Goal: Task Accomplishment & Management: Manage account settings

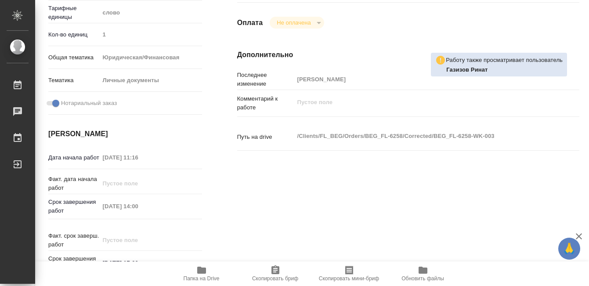
scroll to position [147, 0]
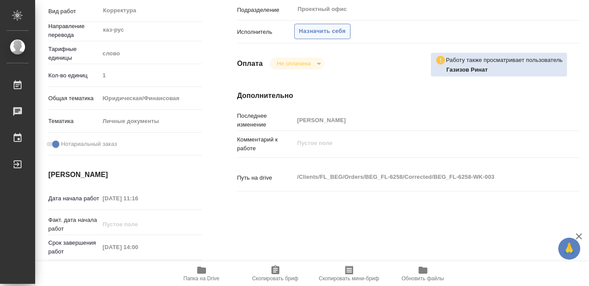
click at [326, 36] on span "Назначить себя" at bounding box center [322, 31] width 47 height 10
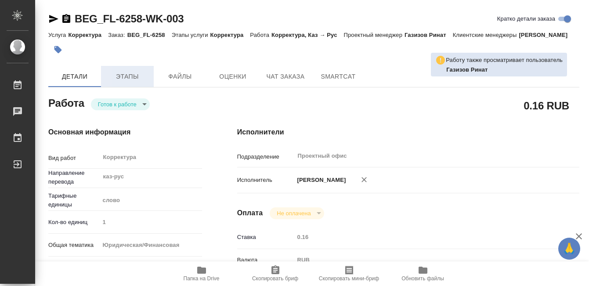
click at [127, 82] on span "Этапы" at bounding box center [127, 76] width 42 height 11
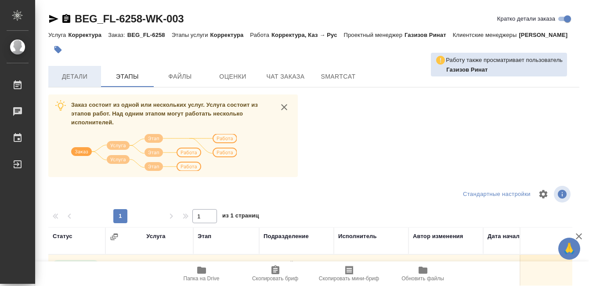
click at [74, 82] on span "Детали" at bounding box center [75, 76] width 42 height 11
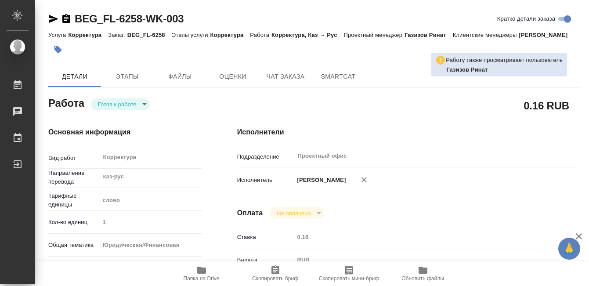
type textarea "x"
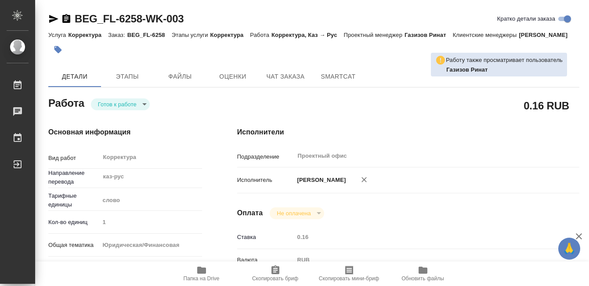
type textarea "x"
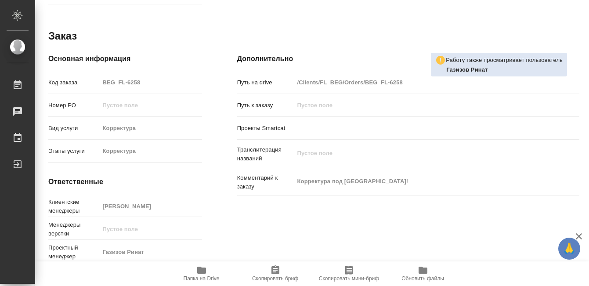
scroll to position [481, 0]
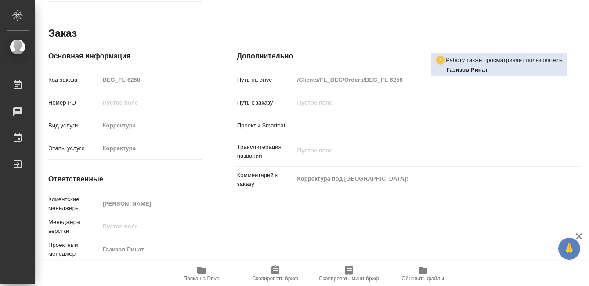
type textarea "x"
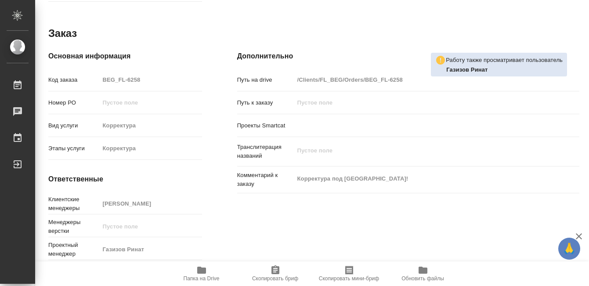
click at [201, 274] on icon "button" at bounding box center [201, 270] width 11 height 11
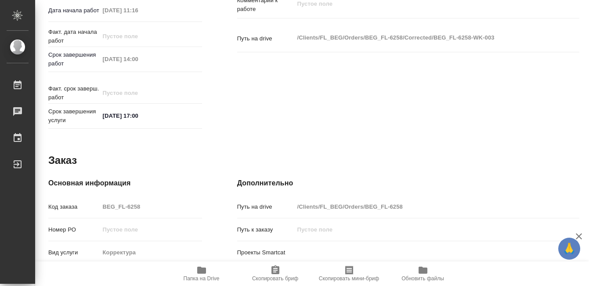
scroll to position [0, 0]
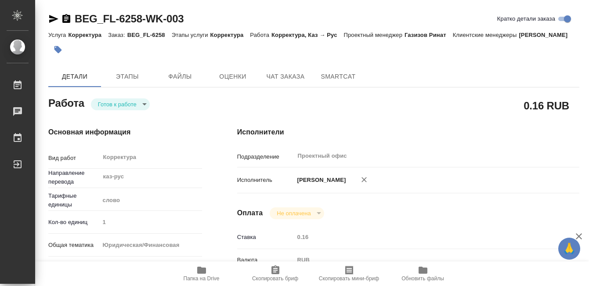
click at [66, 59] on button "button" at bounding box center [57, 49] width 19 height 19
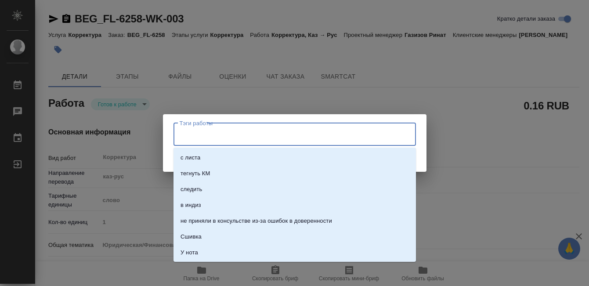
click at [181, 130] on input "Тэги работы" at bounding box center [286, 134] width 218 height 15
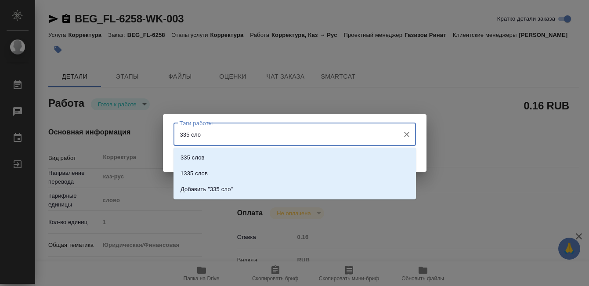
type input "335 слов"
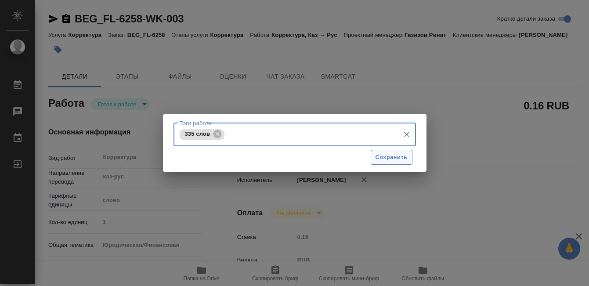
click at [388, 156] on span "Сохранить" at bounding box center [392, 157] width 32 height 10
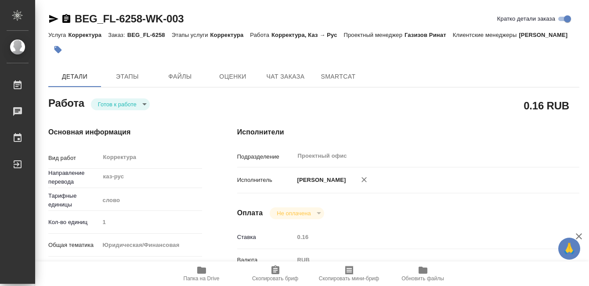
type input "readyForWork"
type textarea "Корректура"
type textarea "x"
type input "каз-рус"
type input "5a8b1489cc6b4906c91bfd90"
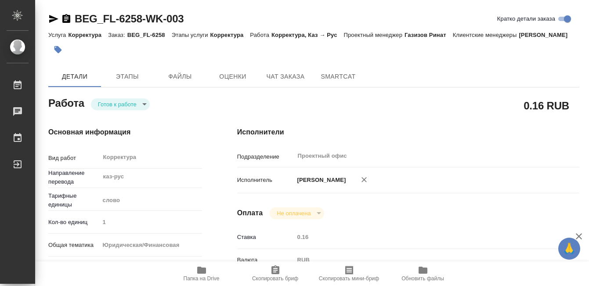
type input "1"
type input "yr-fn"
type input "5a8b8b956a9677013d343cfe"
checkbox input "true"
type input "03.09.2025 11:16"
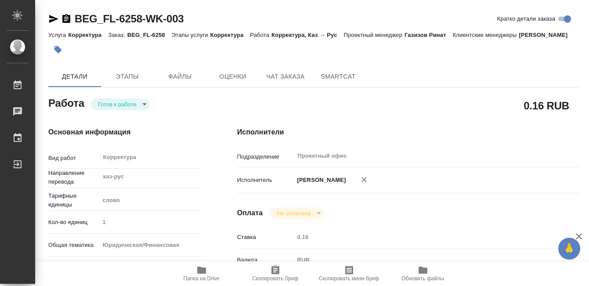
type input "03.09.2025 14:00"
type input "03.09.2025 17:00"
type input "Проектный офис"
type input "notPayed"
type input "0.16"
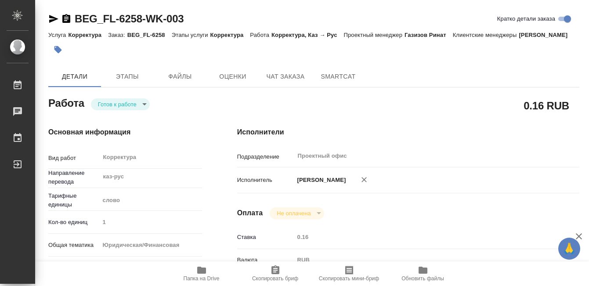
type input "RUB"
type input "[PERSON_NAME]"
type textarea "x"
type textarea "/Clients/FL_BEG/Orders/BEG_FL-6258/Corrected/BEG_FL-6258-WK-003"
type textarea "x"
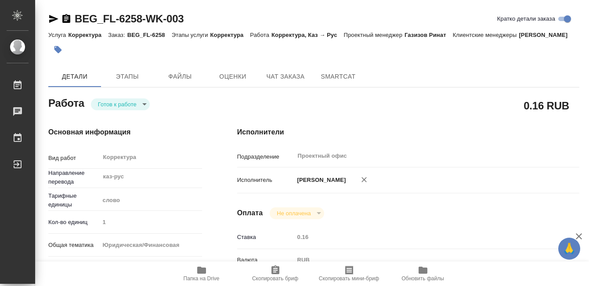
type input "BEG_FL-6258"
type input "Корректура"
type input "Антонова Кристина"
type input "/Clients/FL_BEG/Orders/BEG_FL-6258"
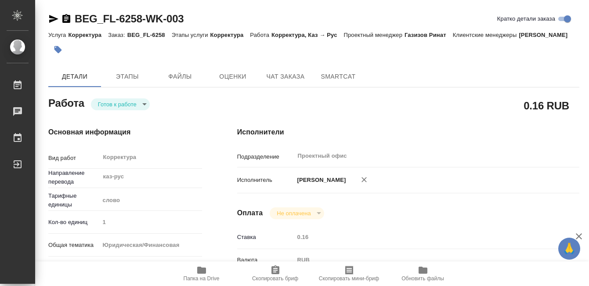
type textarea "x"
type textarea "Корректура под Сахарово!"
type textarea "x"
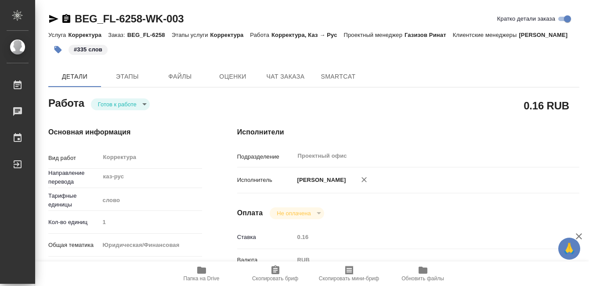
type textarea "x"
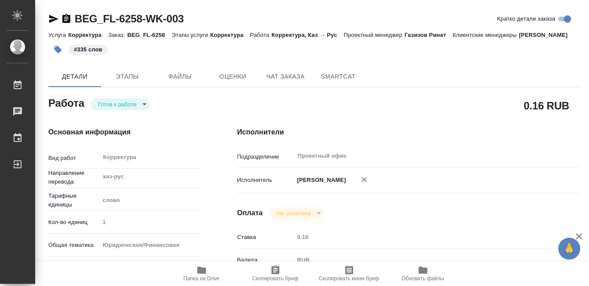
type textarea "x"
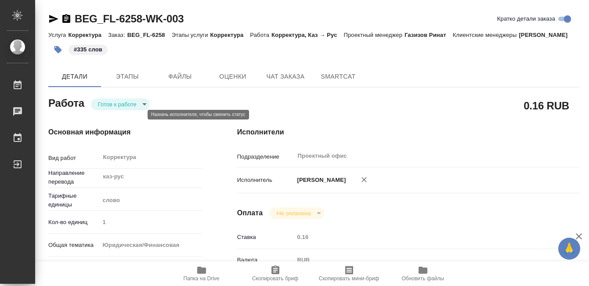
type textarea "x"
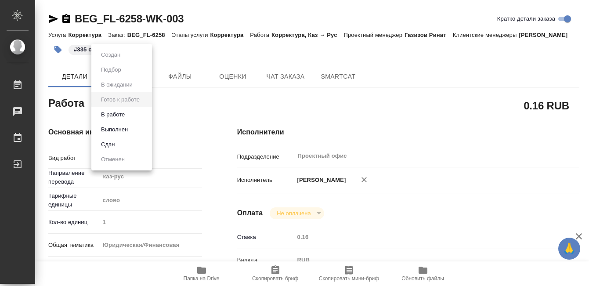
click at [124, 112] on body "🙏 .cls-1 fill:#fff; AWATERA Kobzeva Elizaveta Работы 0 Чаты График Выйти BEG_FL…" at bounding box center [294, 143] width 589 height 286
click at [130, 127] on li "Выполнен" at bounding box center [121, 129] width 61 height 15
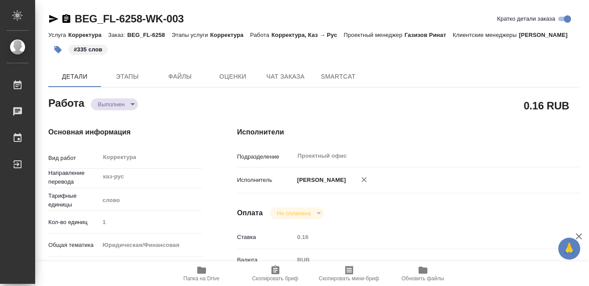
type textarea "x"
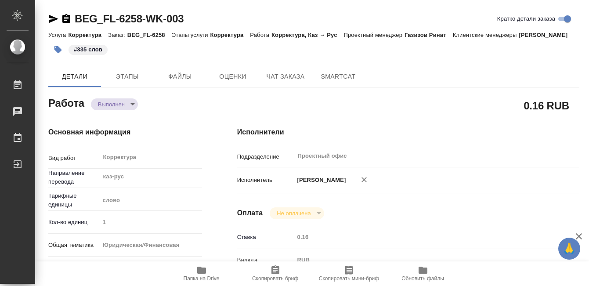
type textarea "x"
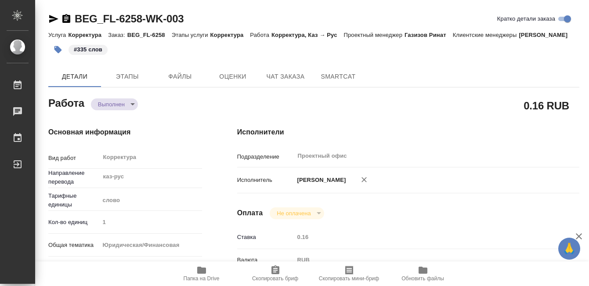
click at [68, 17] on icon "button" at bounding box center [66, 19] width 11 height 11
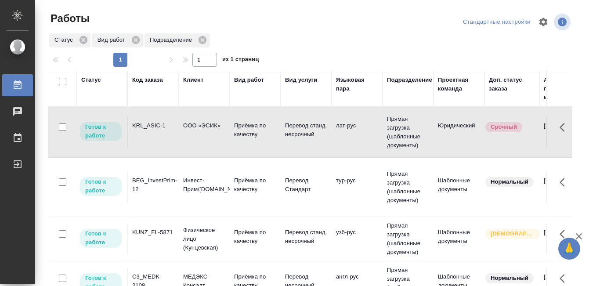
click at [170, 132] on td "KRL_ASIC-1" at bounding box center [153, 132] width 51 height 31
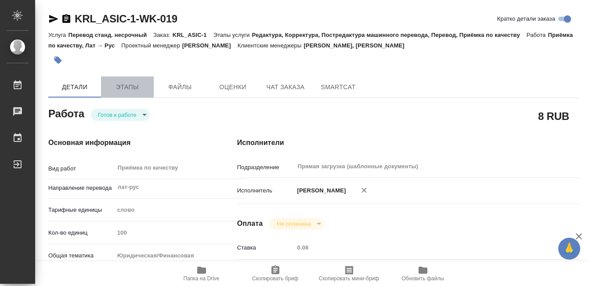
click at [125, 91] on span "Этапы" at bounding box center [127, 87] width 42 height 11
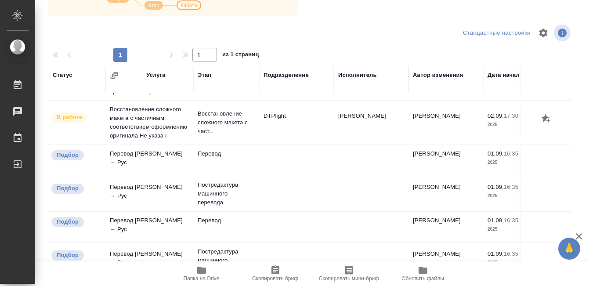
scroll to position [261, 0]
